Goal: Information Seeking & Learning: Learn about a topic

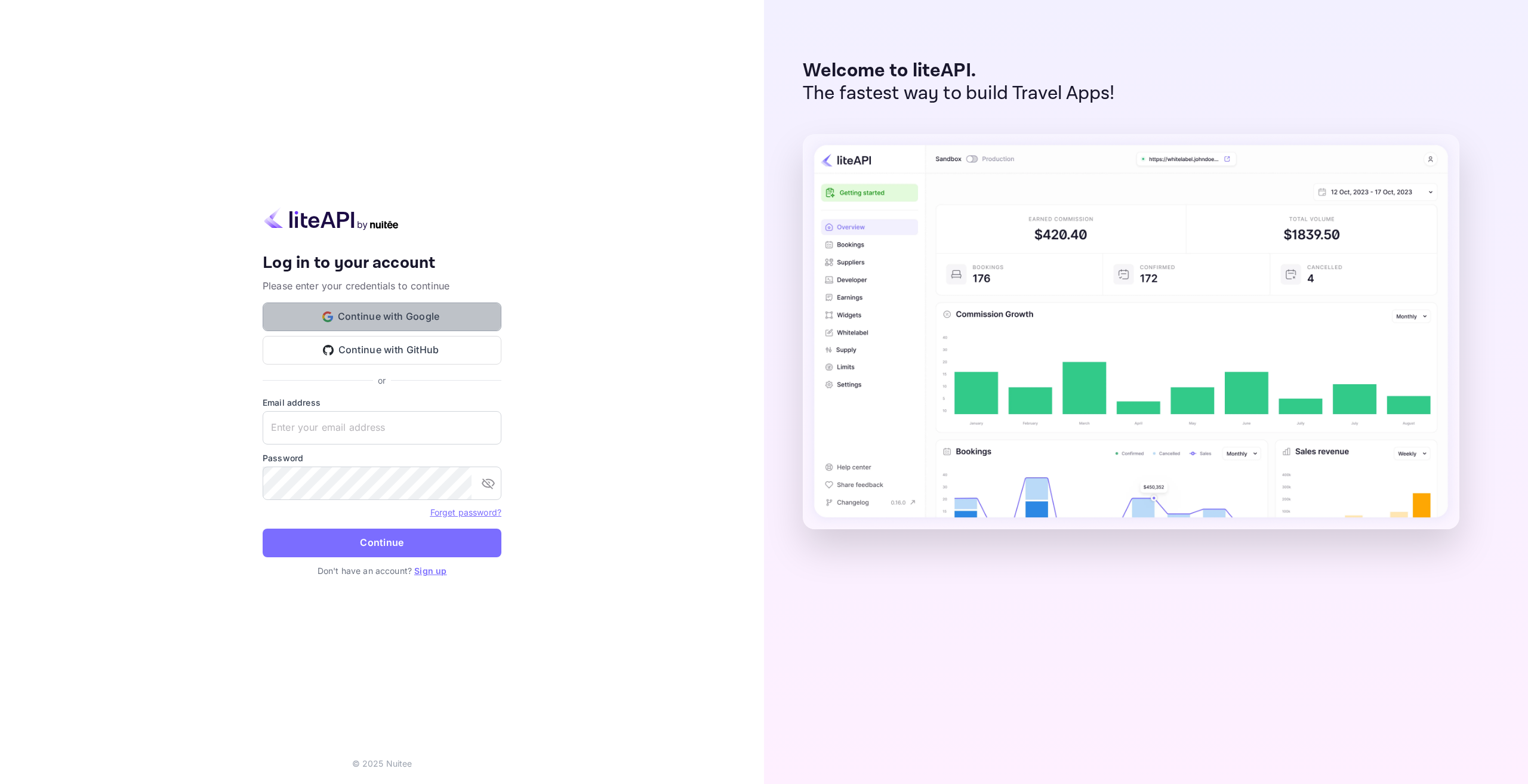
click at [410, 320] on button "Continue with Google" at bounding box center [382, 317] width 238 height 28
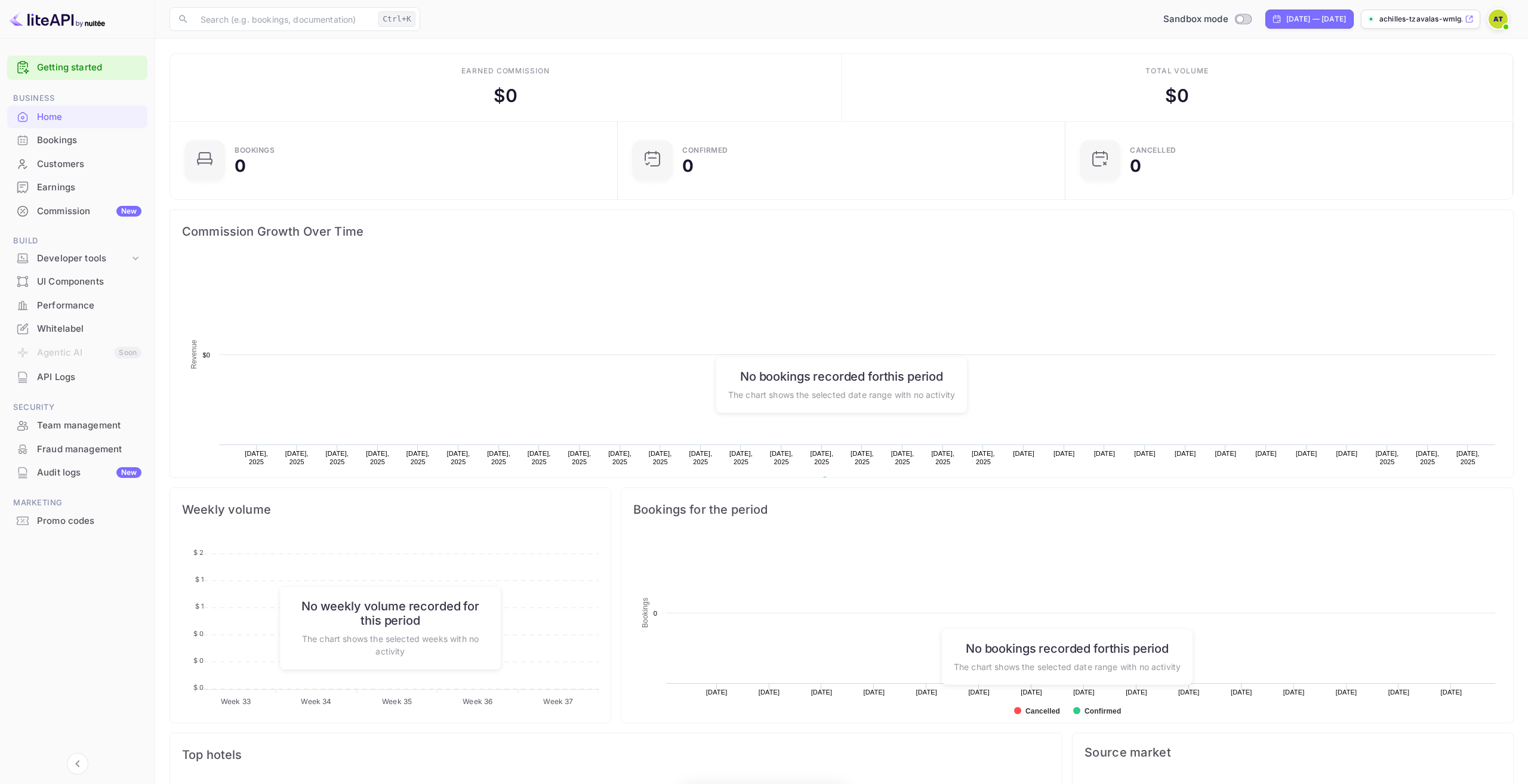
scroll to position [194, 440]
click at [73, 269] on div "Developer tools" at bounding box center [77, 259] width 140 height 21
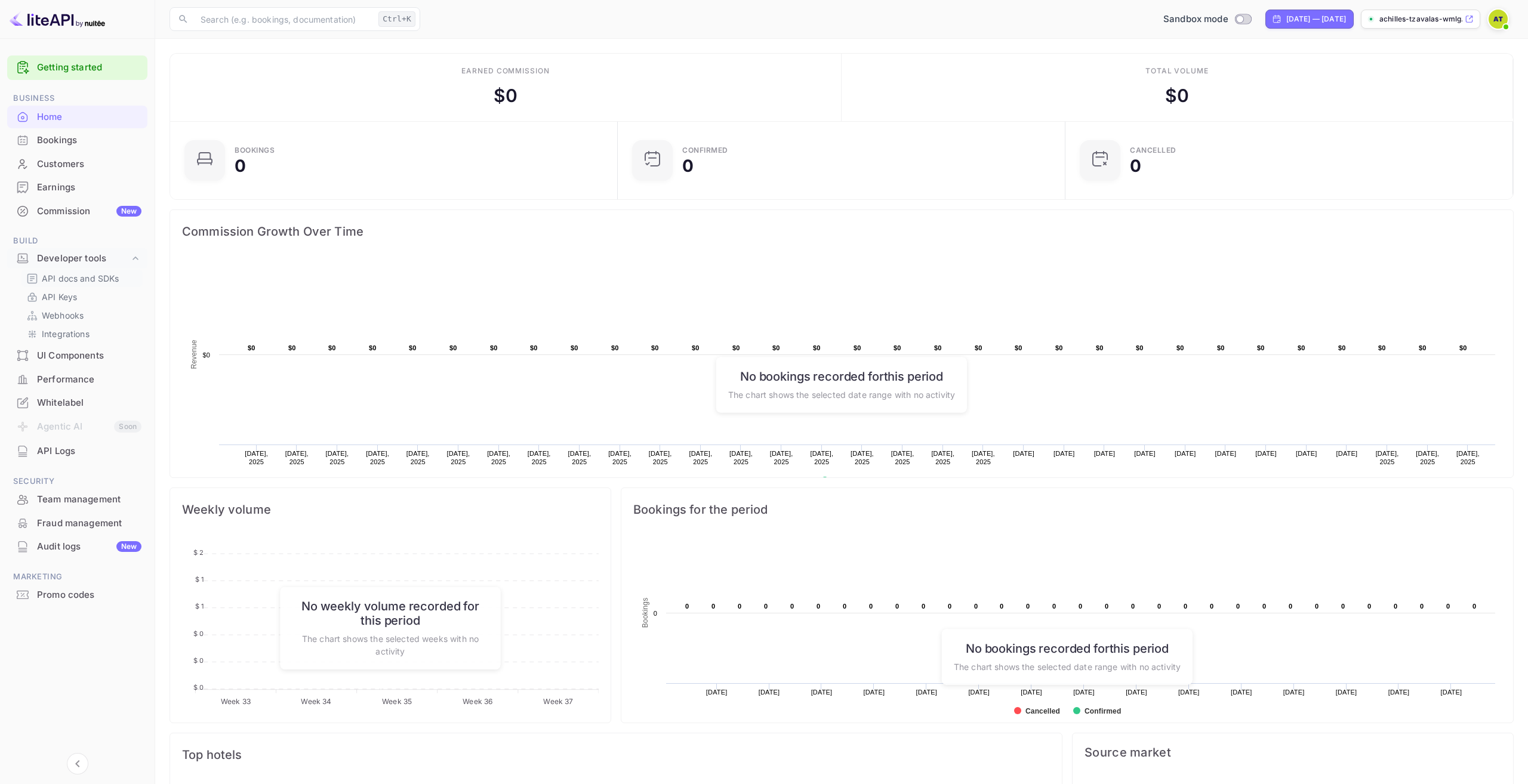
click at [86, 274] on p "API docs and SDKs" at bounding box center [80, 278] width 77 height 12
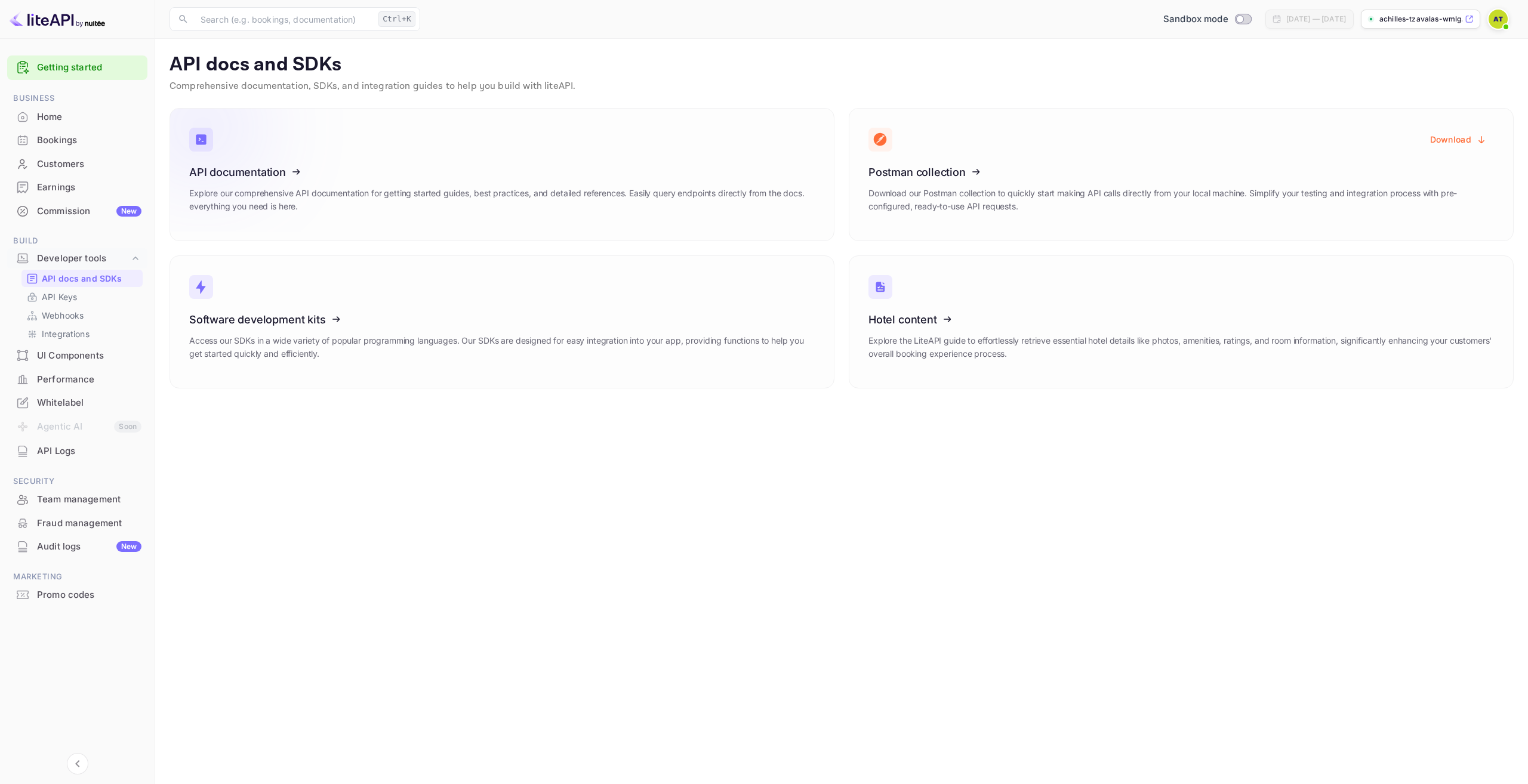
click at [303, 188] on icon at bounding box center [263, 170] width 186 height 123
